Goal: Understand process/instructions: Learn about a topic

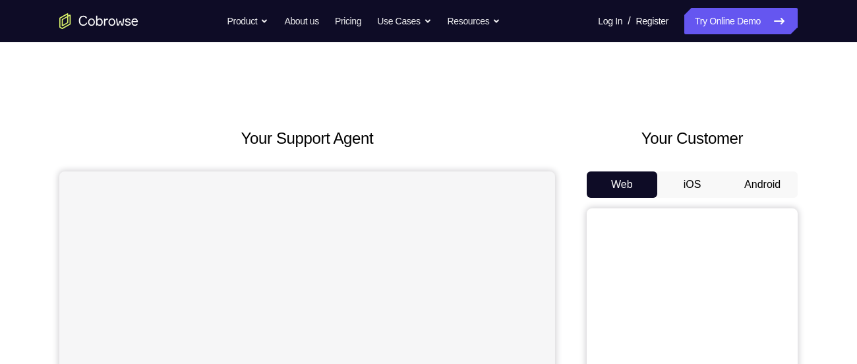
click at [765, 181] on button "Android" at bounding box center [762, 184] width 70 height 26
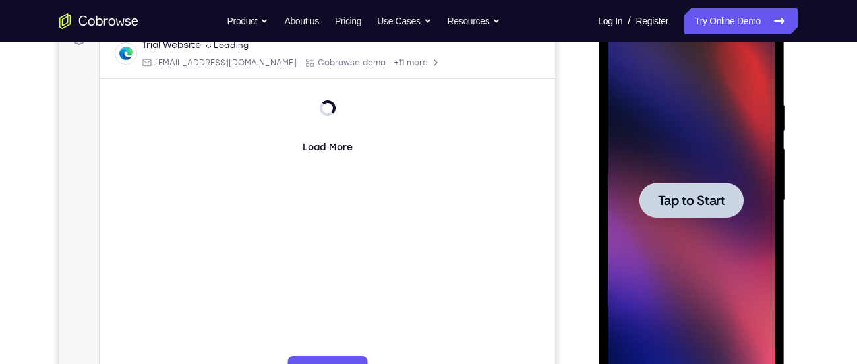
scroll to position [213, 0]
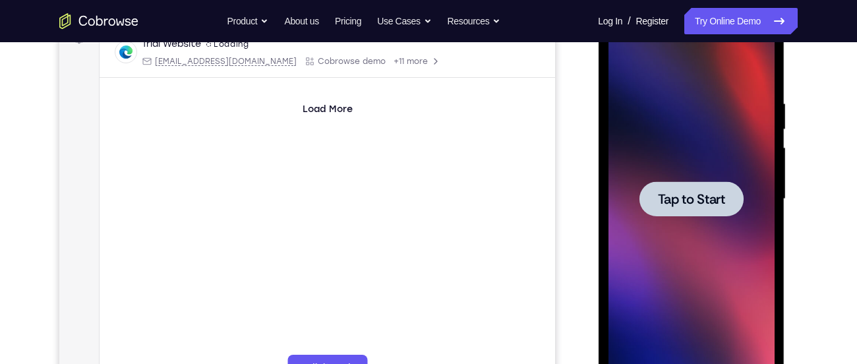
click at [714, 192] on span "Tap to Start" at bounding box center [690, 198] width 67 height 13
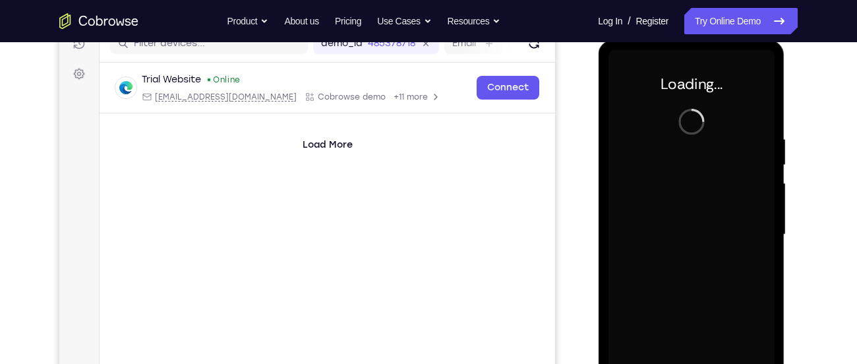
scroll to position [175, 0]
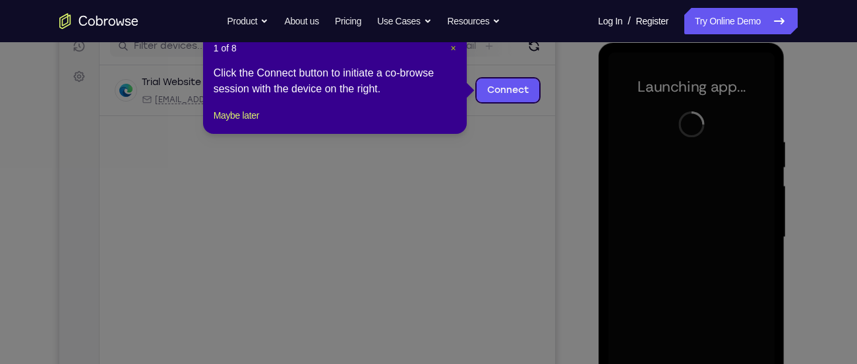
click at [453, 50] on span "×" at bounding box center [453, 48] width 5 height 11
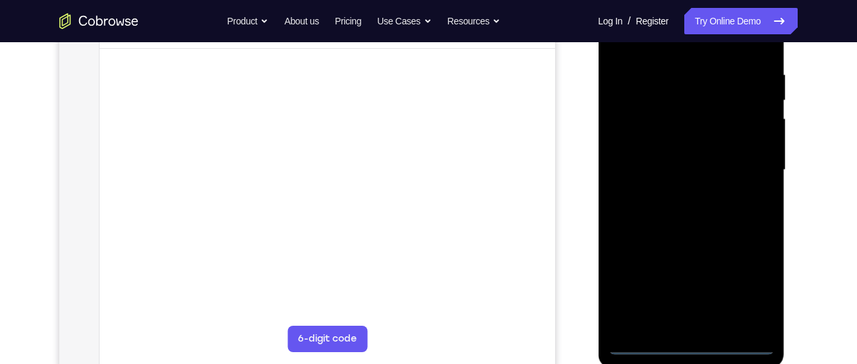
scroll to position [244, 0]
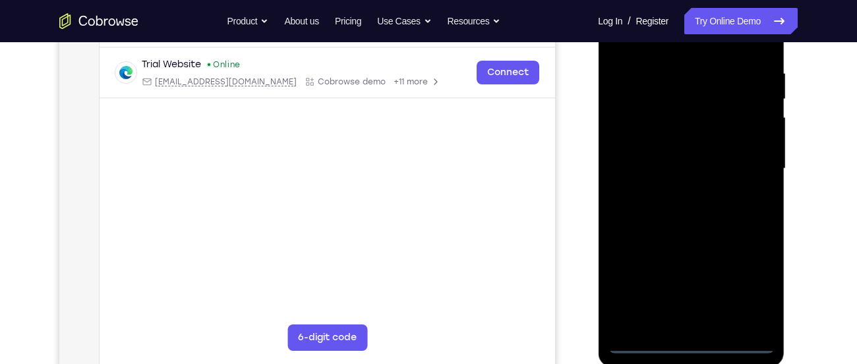
click at [689, 345] on div at bounding box center [690, 168] width 166 height 369
click at [750, 291] on div at bounding box center [690, 168] width 166 height 369
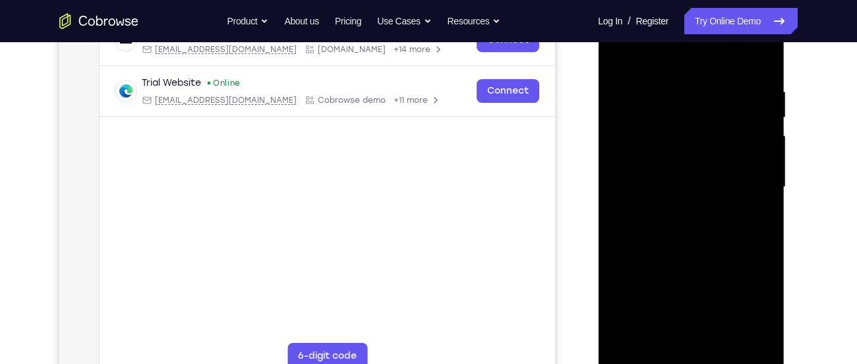
scroll to position [224, 0]
click at [657, 64] on div at bounding box center [690, 188] width 166 height 369
click at [749, 188] on div at bounding box center [690, 188] width 166 height 369
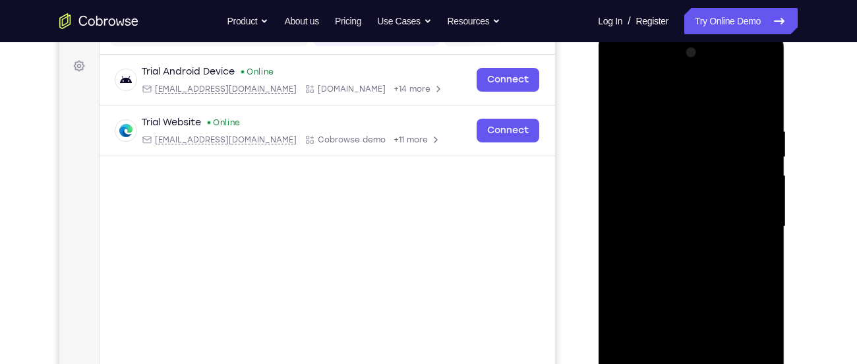
click at [615, 74] on div at bounding box center [690, 226] width 166 height 369
click at [643, 190] on div at bounding box center [690, 226] width 166 height 369
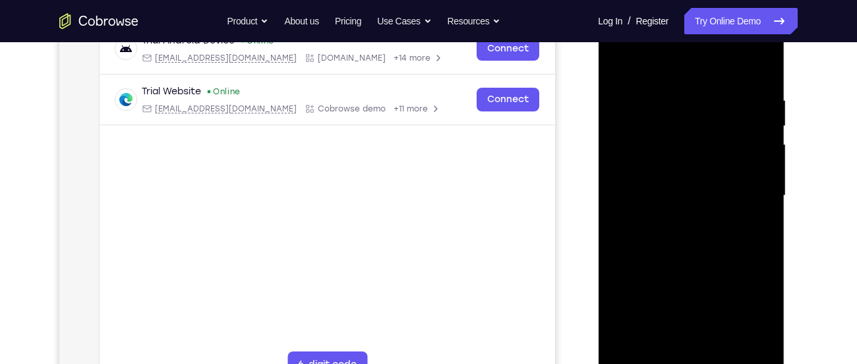
scroll to position [219, 0]
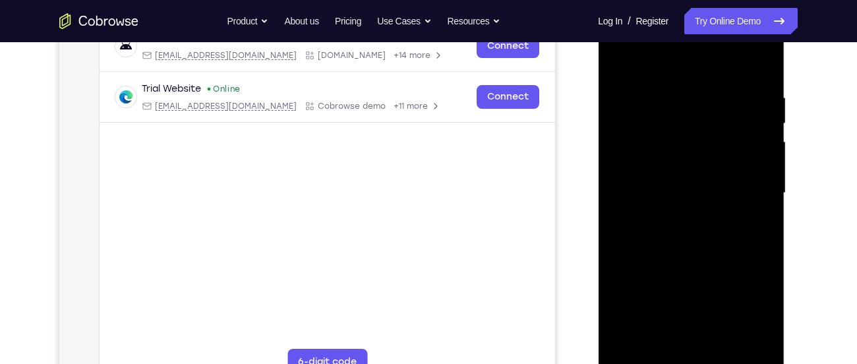
click at [679, 347] on div at bounding box center [690, 193] width 166 height 369
click at [672, 184] on div at bounding box center [690, 193] width 166 height 369
click at [671, 175] on div at bounding box center [690, 193] width 166 height 369
click at [661, 195] on div at bounding box center [690, 193] width 166 height 369
drag, startPoint x: 629, startPoint y: 239, endPoint x: 646, endPoint y: 154, distance: 87.3
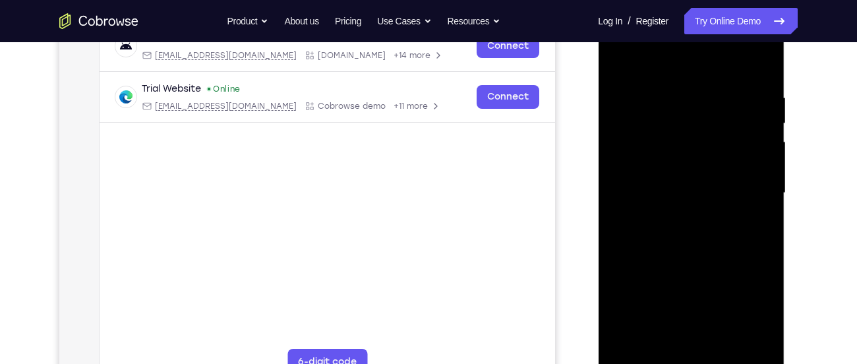
click at [646, 154] on div at bounding box center [690, 193] width 166 height 369
click at [692, 342] on div at bounding box center [690, 193] width 166 height 369
drag, startPoint x: 696, startPoint y: 262, endPoint x: 704, endPoint y: 95, distance: 167.5
click at [704, 95] on div at bounding box center [690, 193] width 166 height 369
drag, startPoint x: 678, startPoint y: 255, endPoint x: 708, endPoint y: 82, distance: 175.3
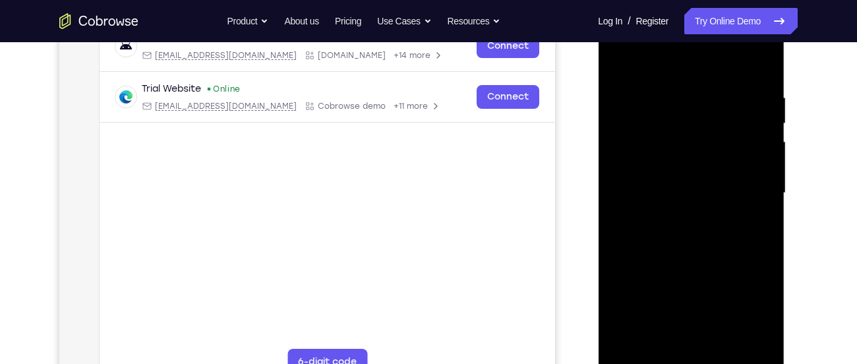
click at [708, 82] on div at bounding box center [690, 193] width 166 height 369
drag, startPoint x: 700, startPoint y: 76, endPoint x: 757, endPoint y: 353, distance: 282.6
click at [757, 353] on div at bounding box center [690, 193] width 166 height 369
click at [684, 164] on div at bounding box center [690, 193] width 166 height 369
click at [640, 345] on div at bounding box center [690, 193] width 166 height 369
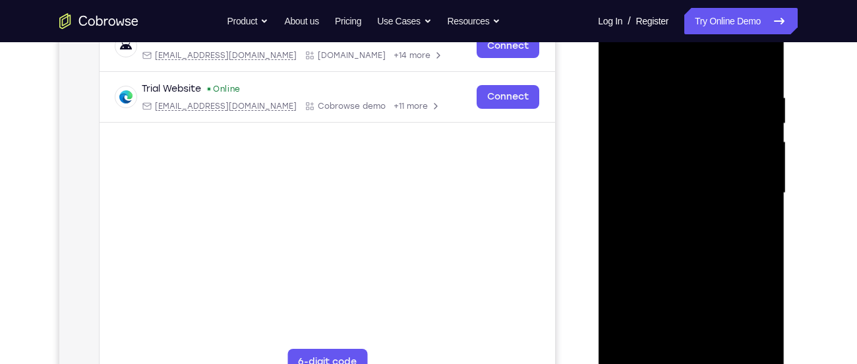
drag, startPoint x: 675, startPoint y: 285, endPoint x: 691, endPoint y: 167, distance: 119.1
click at [691, 167] on div at bounding box center [690, 193] width 166 height 369
drag, startPoint x: 687, startPoint y: 286, endPoint x: 701, endPoint y: 199, distance: 88.1
click at [701, 199] on div at bounding box center [690, 193] width 166 height 369
drag, startPoint x: 703, startPoint y: 317, endPoint x: 732, endPoint y: 188, distance: 131.7
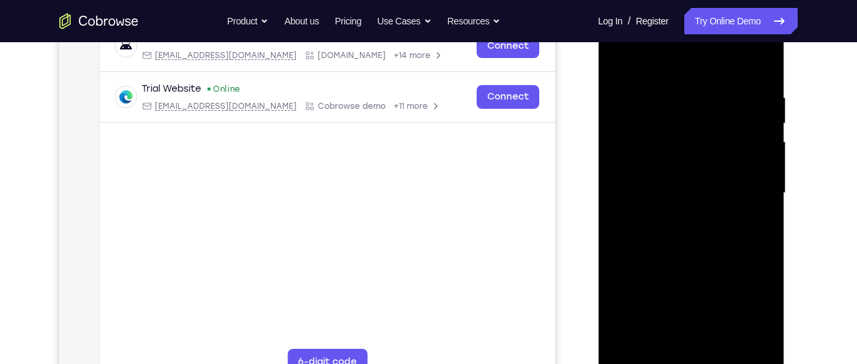
click at [732, 188] on div at bounding box center [690, 193] width 166 height 369
drag, startPoint x: 723, startPoint y: 304, endPoint x: 730, endPoint y: 188, distance: 116.8
click at [730, 188] on div at bounding box center [690, 193] width 166 height 369
drag, startPoint x: 711, startPoint y: 306, endPoint x: 726, endPoint y: 186, distance: 120.2
click at [726, 186] on div at bounding box center [690, 193] width 166 height 369
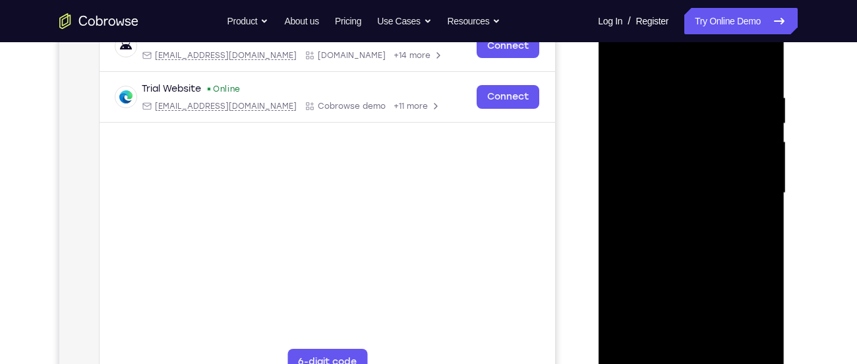
click at [663, 313] on div at bounding box center [690, 193] width 166 height 369
click at [655, 323] on div at bounding box center [690, 193] width 166 height 369
click at [769, 167] on div at bounding box center [690, 193] width 166 height 369
click at [717, 252] on div at bounding box center [690, 193] width 166 height 369
click at [664, 290] on div at bounding box center [690, 193] width 166 height 369
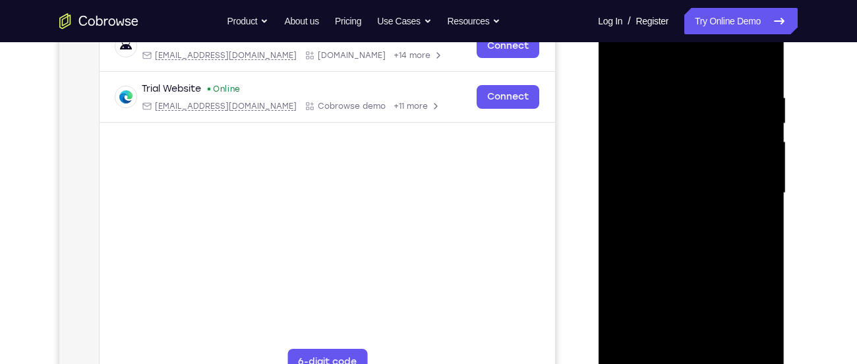
drag, startPoint x: 679, startPoint y: 253, endPoint x: 689, endPoint y: 198, distance: 56.2
click at [689, 198] on div at bounding box center [690, 193] width 166 height 369
drag, startPoint x: 689, startPoint y: 198, endPoint x: 700, endPoint y: 288, distance: 91.0
click at [700, 288] on div at bounding box center [690, 193] width 166 height 369
click at [617, 58] on div at bounding box center [690, 193] width 166 height 369
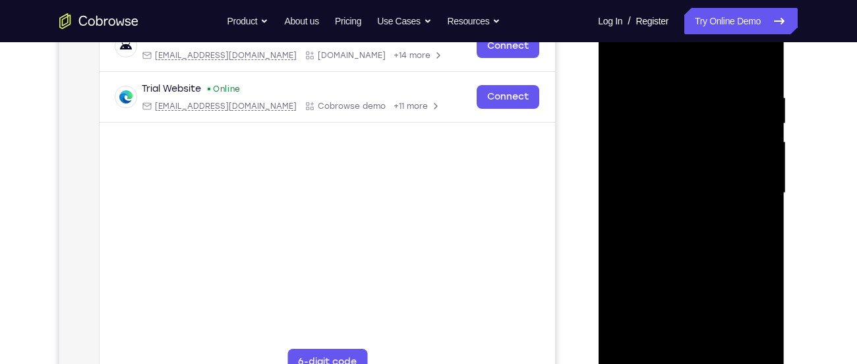
click at [617, 58] on div at bounding box center [690, 193] width 166 height 369
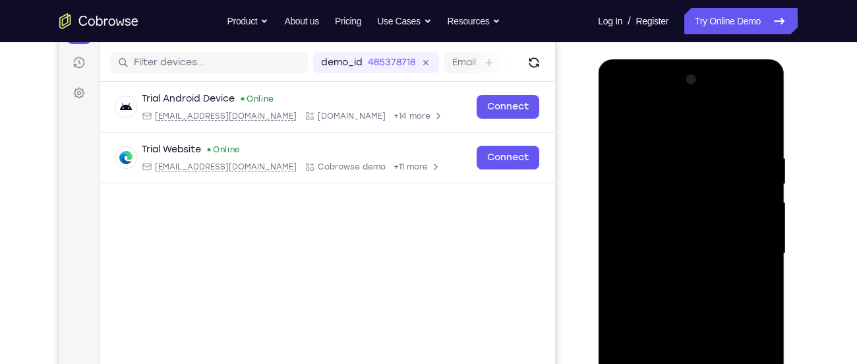
scroll to position [158, 0]
click at [615, 92] on div at bounding box center [690, 254] width 166 height 369
click at [633, 225] on div at bounding box center [690, 254] width 166 height 369
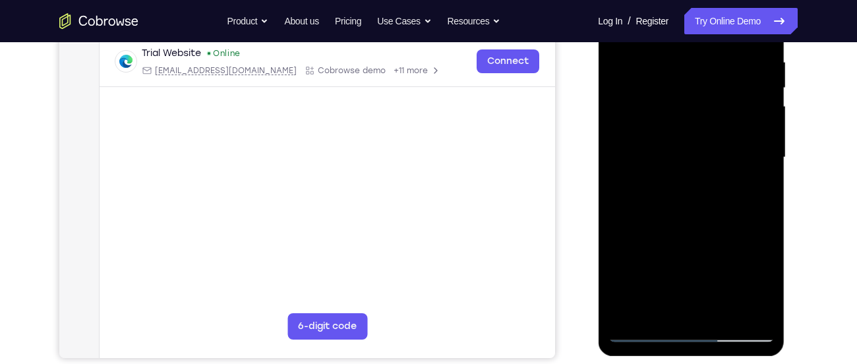
scroll to position [256, 0]
click at [698, 276] on div at bounding box center [690, 156] width 166 height 369
click at [675, 183] on div at bounding box center [690, 156] width 166 height 369
click at [690, 150] on div at bounding box center [690, 156] width 166 height 369
click at [672, 128] on div at bounding box center [690, 156] width 166 height 369
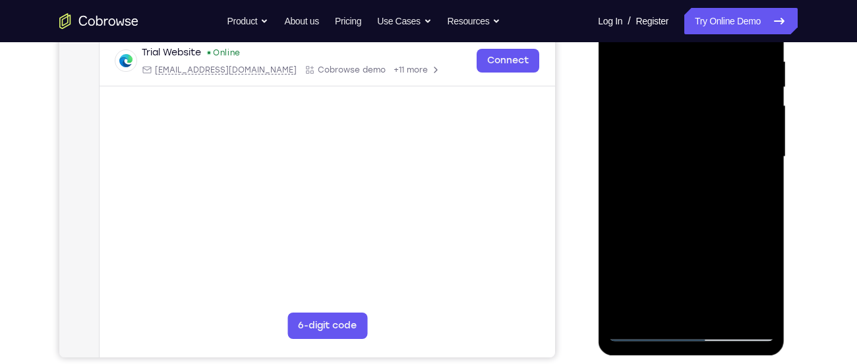
click at [654, 153] on div at bounding box center [690, 156] width 166 height 369
click at [702, 202] on div at bounding box center [690, 156] width 166 height 369
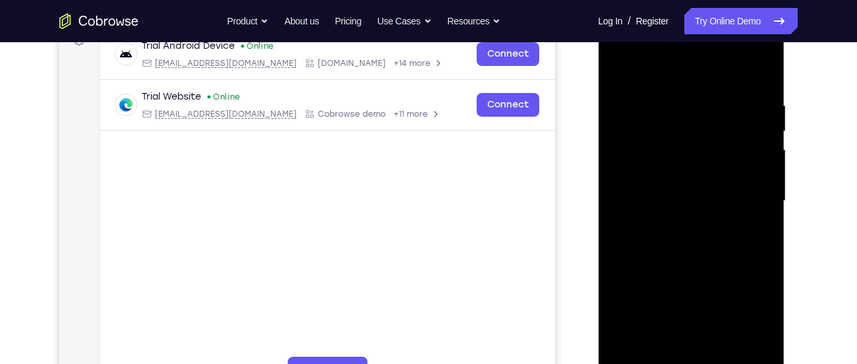
click at [694, 229] on div at bounding box center [690, 200] width 166 height 369
click at [694, 237] on div at bounding box center [690, 200] width 166 height 369
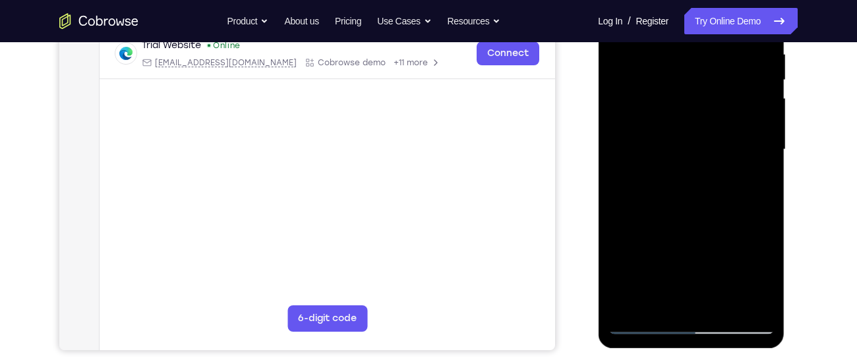
click at [696, 202] on div at bounding box center [690, 149] width 166 height 369
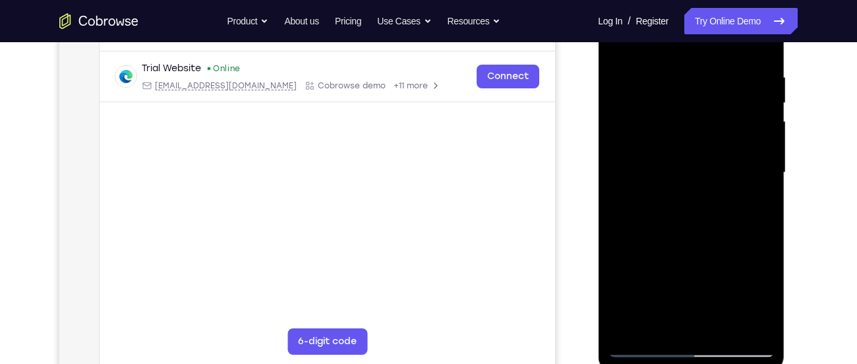
scroll to position [239, 0]
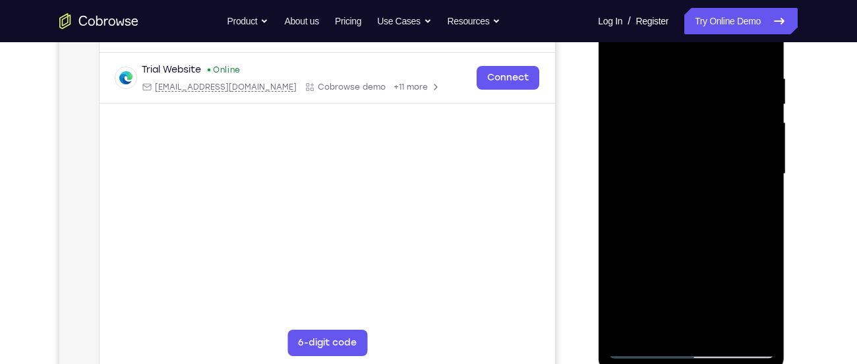
click at [679, 75] on div at bounding box center [690, 173] width 166 height 369
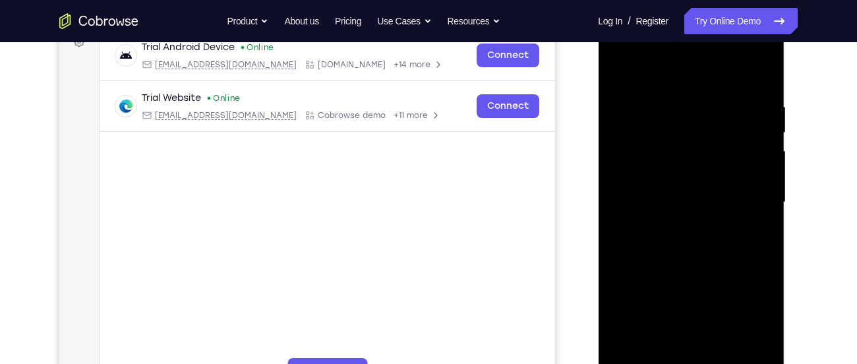
scroll to position [210, 0]
click at [760, 74] on div at bounding box center [690, 202] width 166 height 369
drag, startPoint x: 741, startPoint y: 102, endPoint x: 633, endPoint y: 106, distance: 108.1
click at [633, 106] on div at bounding box center [690, 202] width 166 height 369
drag, startPoint x: 734, startPoint y: 100, endPoint x: 623, endPoint y: 116, distance: 112.5
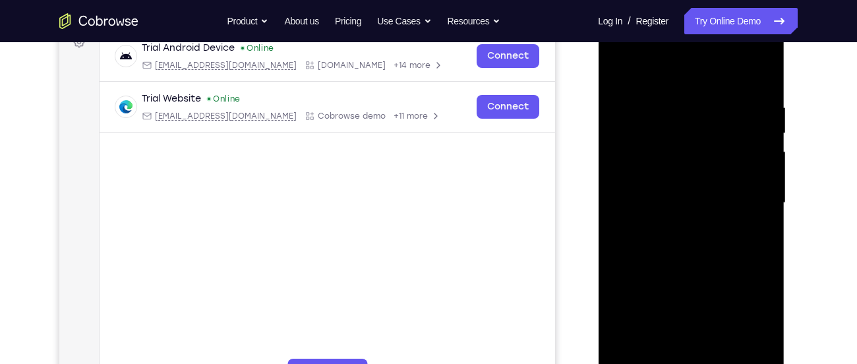
click at [623, 116] on div at bounding box center [690, 202] width 166 height 369
click at [658, 108] on div at bounding box center [690, 202] width 166 height 369
click at [760, 76] on div at bounding box center [690, 202] width 166 height 369
drag, startPoint x: 753, startPoint y: 96, endPoint x: 620, endPoint y: 114, distance: 134.3
click at [620, 114] on div at bounding box center [690, 202] width 166 height 369
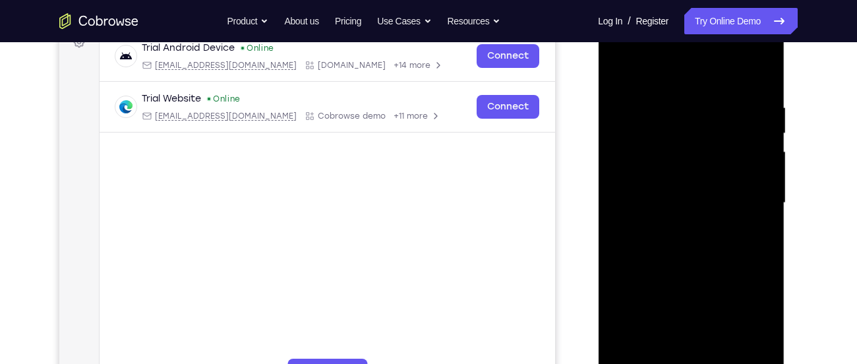
click at [694, 101] on div at bounding box center [690, 202] width 166 height 369
click at [762, 73] on div at bounding box center [690, 202] width 166 height 369
drag, startPoint x: 754, startPoint y: 112, endPoint x: 604, endPoint y: 107, distance: 150.3
click at [604, 107] on div at bounding box center [691, 205] width 186 height 393
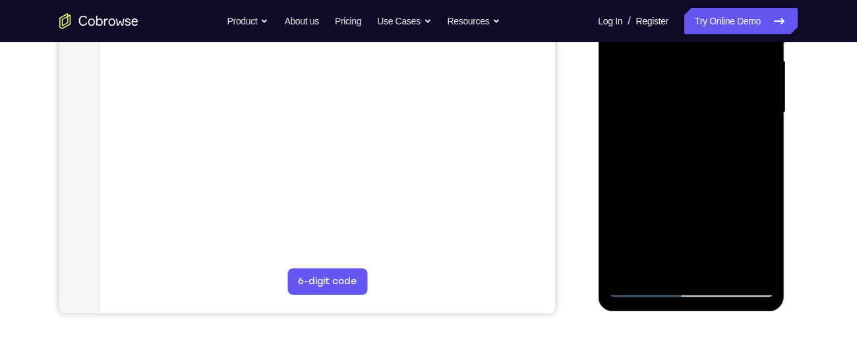
scroll to position [300, 0]
click at [654, 266] on div at bounding box center [690, 112] width 166 height 369
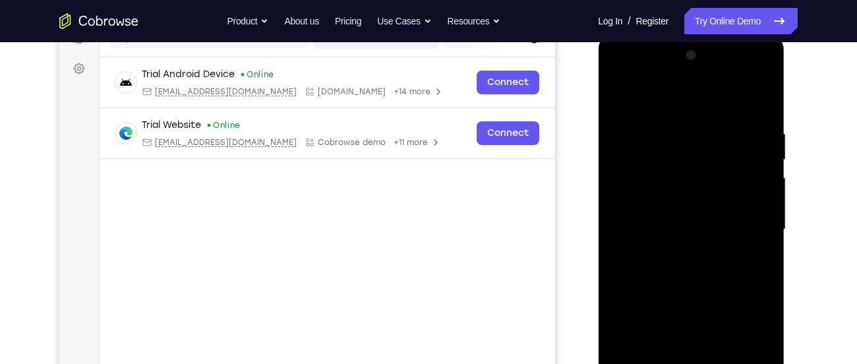
scroll to position [183, 0]
click at [660, 98] on div at bounding box center [690, 229] width 166 height 369
click at [685, 135] on div at bounding box center [690, 229] width 166 height 369
click at [615, 238] on div at bounding box center [690, 229] width 166 height 369
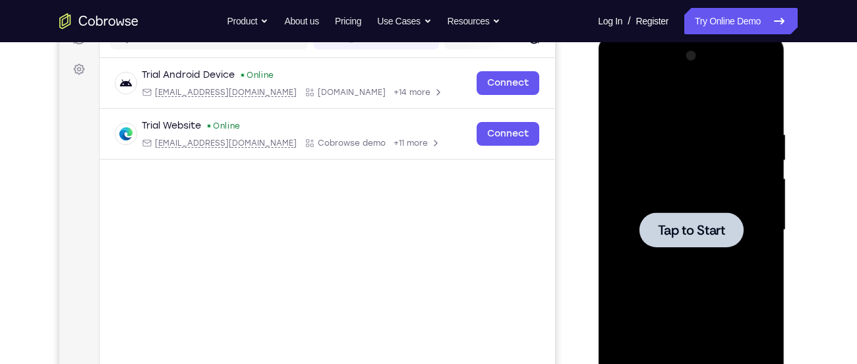
click at [601, 107] on div "Tap to Start" at bounding box center [691, 232] width 186 height 393
click at [770, 196] on div at bounding box center [690, 229] width 166 height 369
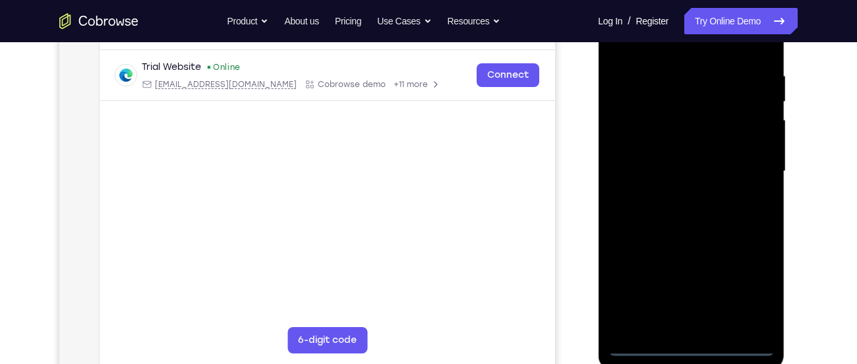
scroll to position [242, 0]
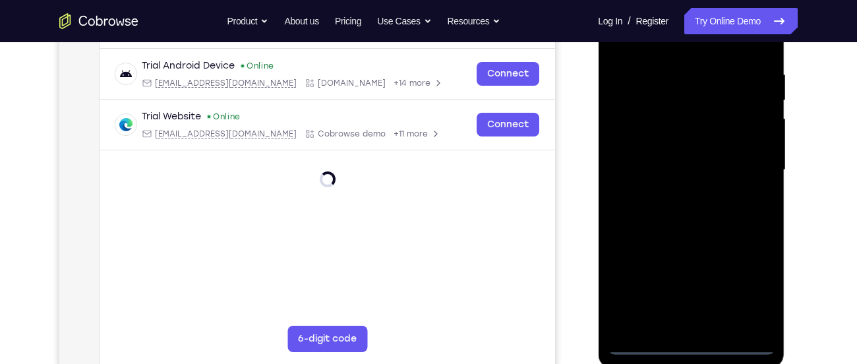
click at [692, 349] on div at bounding box center [690, 170] width 166 height 369
click at [752, 291] on div at bounding box center [690, 170] width 166 height 369
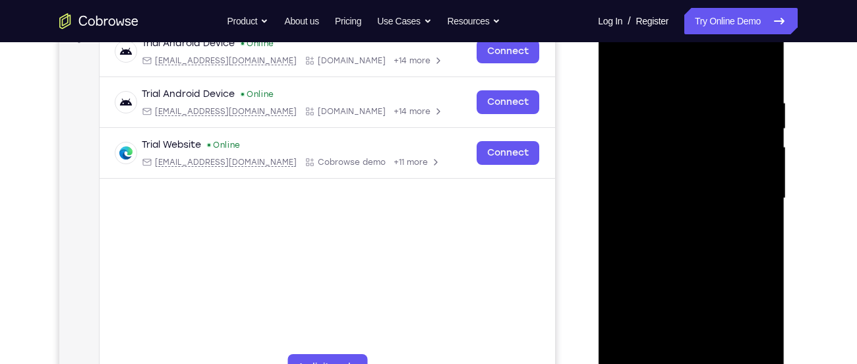
scroll to position [213, 0]
click at [642, 72] on div at bounding box center [690, 198] width 166 height 369
click at [749, 195] on div at bounding box center [690, 198] width 166 height 369
click at [675, 223] on div at bounding box center [690, 198] width 166 height 369
click at [682, 178] on div at bounding box center [690, 198] width 166 height 369
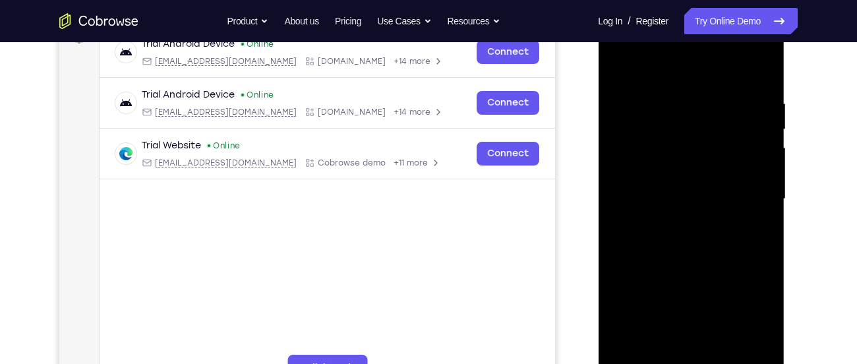
click at [661, 177] on div at bounding box center [690, 198] width 166 height 369
click at [677, 200] on div at bounding box center [690, 198] width 166 height 369
click at [688, 246] on div at bounding box center [690, 198] width 166 height 369
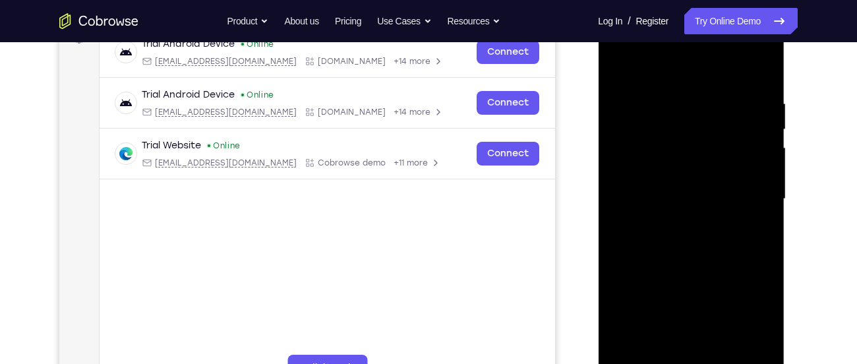
click at [688, 246] on div at bounding box center [690, 198] width 166 height 369
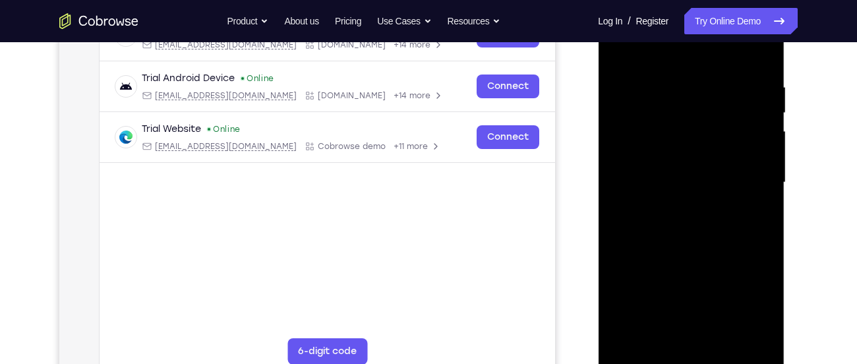
scroll to position [231, 0]
drag, startPoint x: 688, startPoint y: 229, endPoint x: 712, endPoint y: 299, distance: 74.0
click at [712, 299] on div at bounding box center [690, 181] width 166 height 369
click at [696, 235] on div at bounding box center [690, 181] width 166 height 369
click at [664, 338] on div at bounding box center [690, 181] width 166 height 369
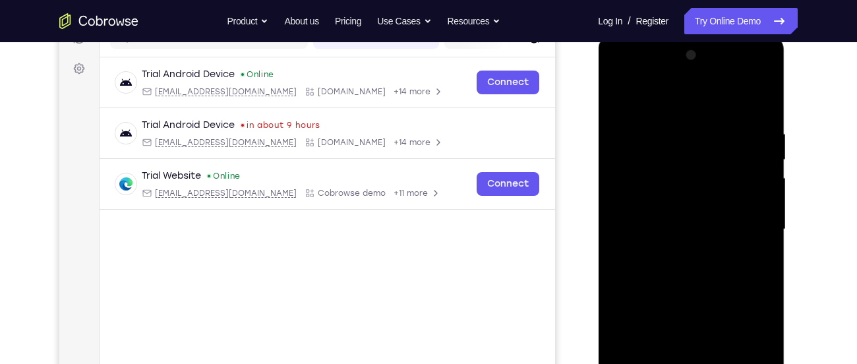
scroll to position [183, 0]
click at [677, 98] on div at bounding box center [690, 229] width 166 height 369
click at [682, 168] on div at bounding box center [690, 229] width 166 height 369
click at [615, 91] on div at bounding box center [690, 229] width 166 height 369
click at [677, 182] on div at bounding box center [690, 229] width 166 height 369
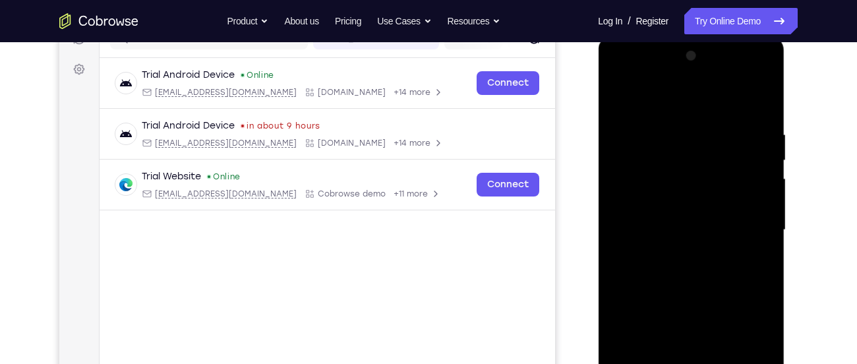
scroll to position [193, 0]
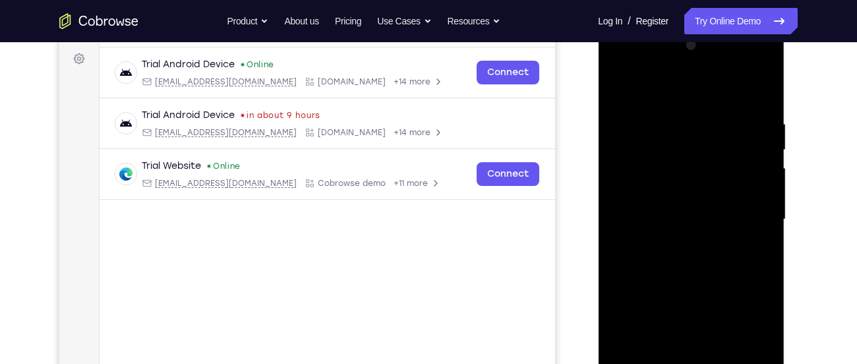
click at [619, 90] on div at bounding box center [690, 219] width 166 height 369
click at [620, 221] on div at bounding box center [690, 219] width 166 height 369
click at [751, 196] on div at bounding box center [690, 219] width 166 height 369
click at [756, 96] on div at bounding box center [690, 219] width 166 height 369
click at [677, 177] on div at bounding box center [690, 219] width 166 height 369
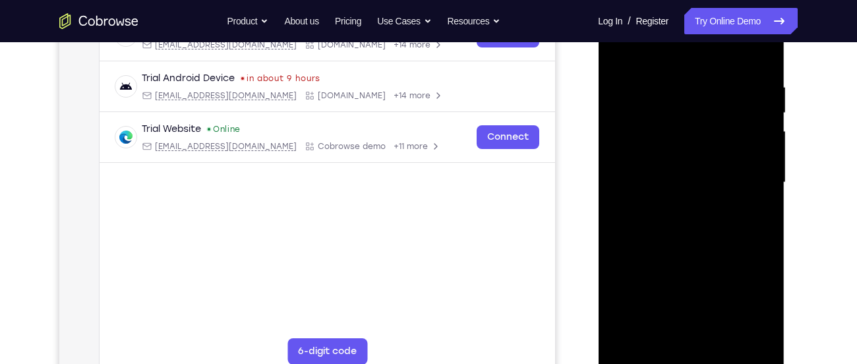
scroll to position [228, 0]
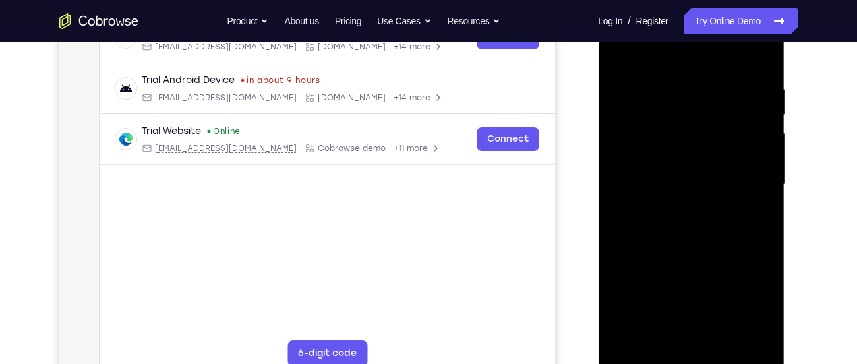
click at [687, 155] on div at bounding box center [690, 184] width 166 height 369
click at [684, 181] on div at bounding box center [690, 184] width 166 height 369
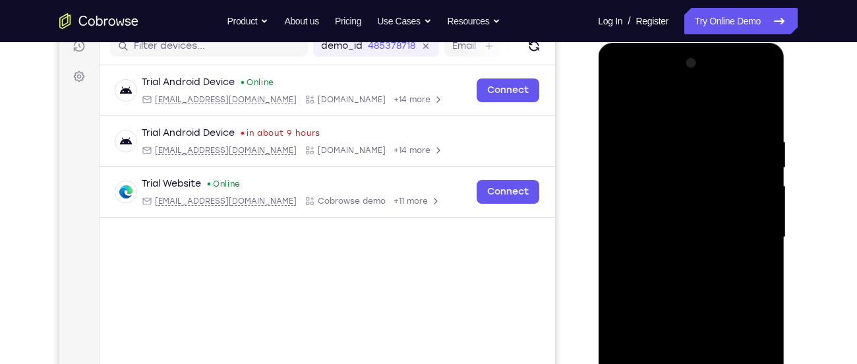
scroll to position [175, 0]
drag, startPoint x: 675, startPoint y: 213, endPoint x: 714, endPoint y: 75, distance: 143.7
click at [714, 75] on div at bounding box center [690, 237] width 166 height 369
drag, startPoint x: 708, startPoint y: 253, endPoint x: 725, endPoint y: 138, distance: 116.6
click at [725, 138] on div at bounding box center [690, 237] width 166 height 369
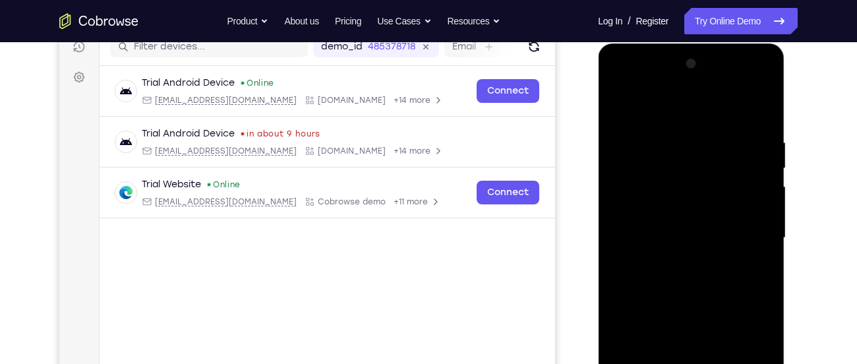
drag, startPoint x: 726, startPoint y: 286, endPoint x: 747, endPoint y: 150, distance: 137.4
click at [747, 150] on div at bounding box center [690, 237] width 166 height 369
drag, startPoint x: 712, startPoint y: 326, endPoint x: 751, endPoint y: 171, distance: 159.8
click at [751, 171] on div at bounding box center [690, 237] width 166 height 369
drag, startPoint x: 721, startPoint y: 325, endPoint x: 726, endPoint y: 270, distance: 55.6
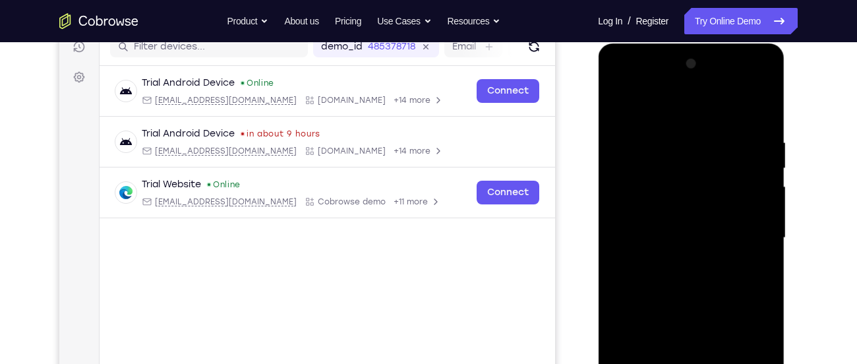
click at [726, 270] on div at bounding box center [690, 237] width 166 height 369
